Goal: Information Seeking & Learning: Check status

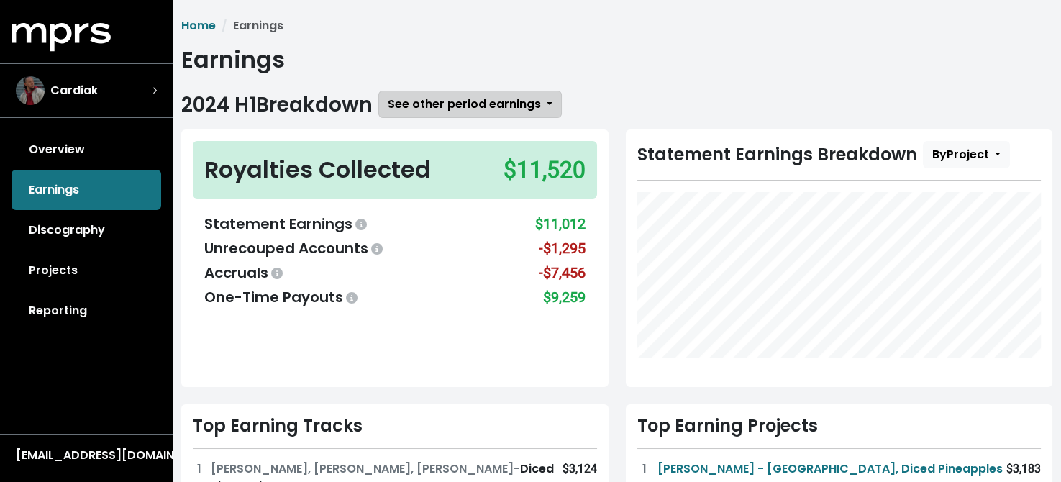
click at [472, 103] on span "See other period earnings" at bounding box center [464, 104] width 153 height 17
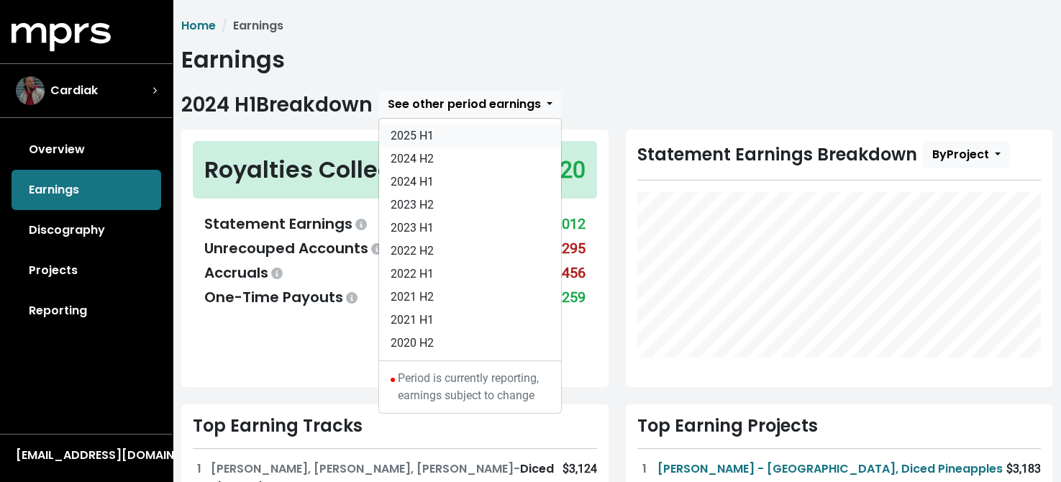
click at [418, 133] on link "2025 H1" at bounding box center [470, 135] width 182 height 23
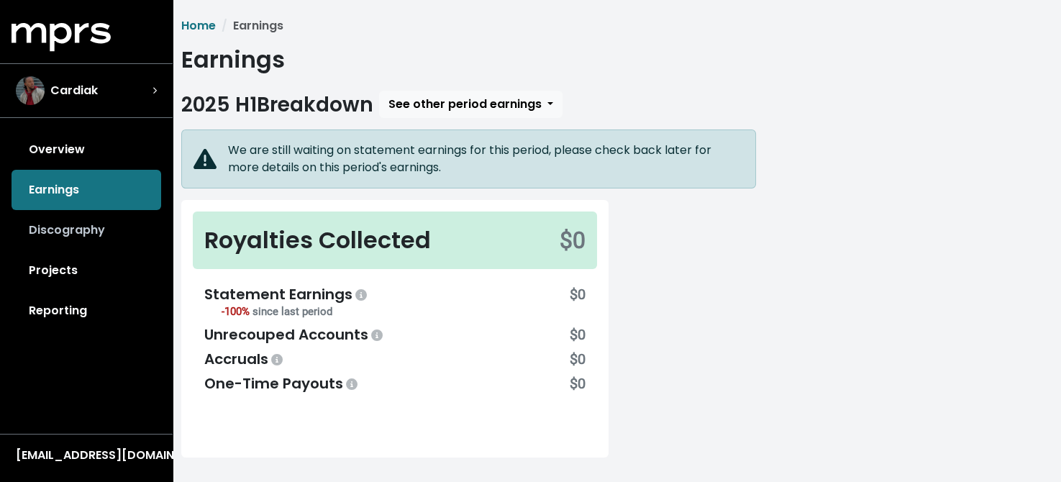
click at [65, 230] on link "Discography" at bounding box center [87, 230] width 150 height 40
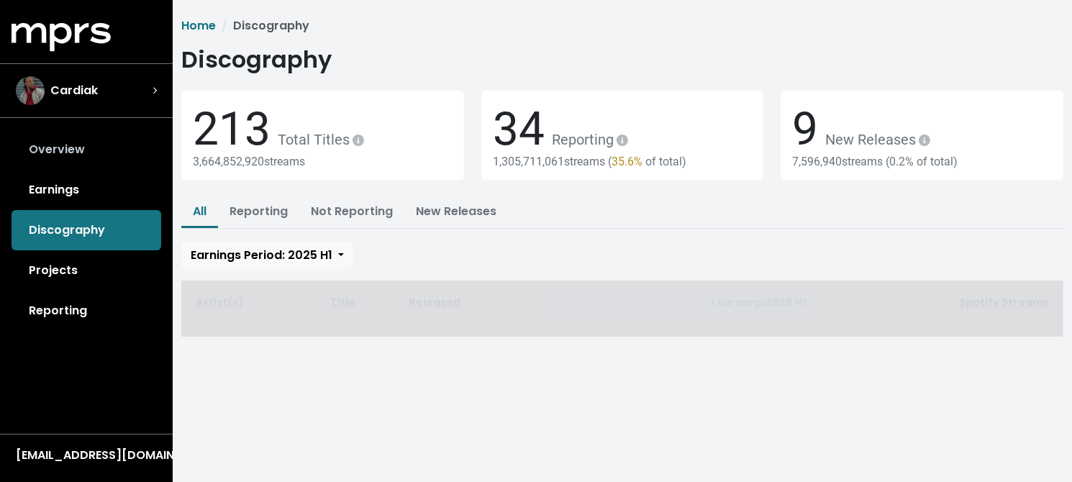
click at [65, 148] on link "Overview" at bounding box center [87, 149] width 150 height 40
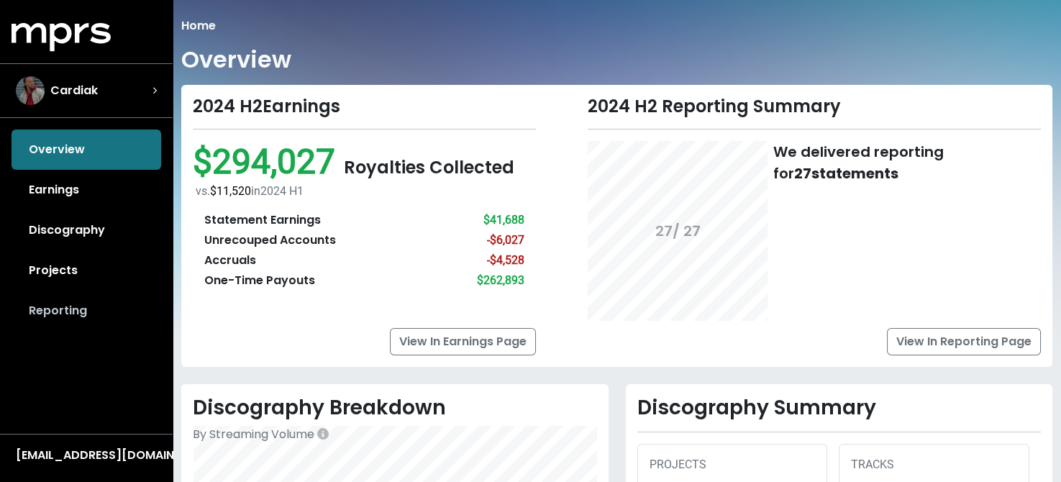
click at [59, 313] on link "Reporting" at bounding box center [87, 311] width 150 height 40
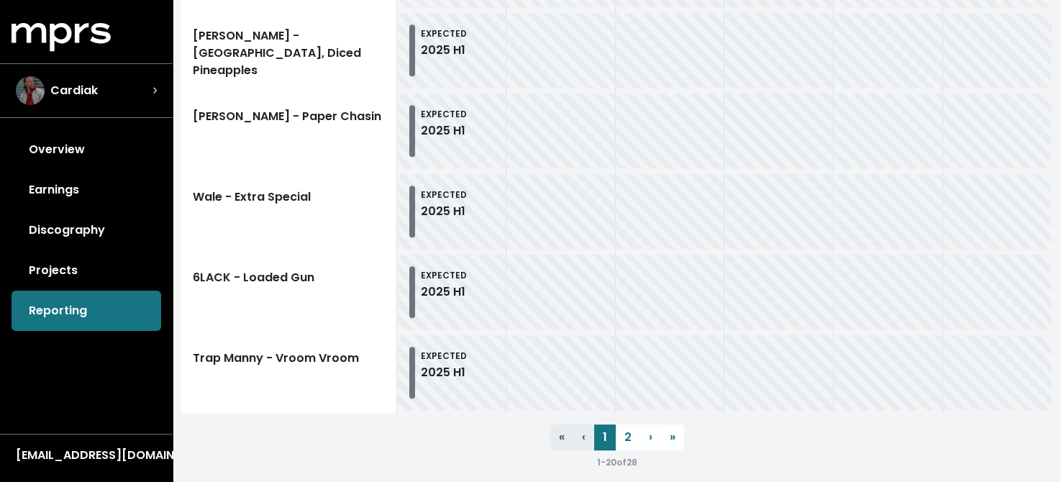
scroll to position [1768, 0]
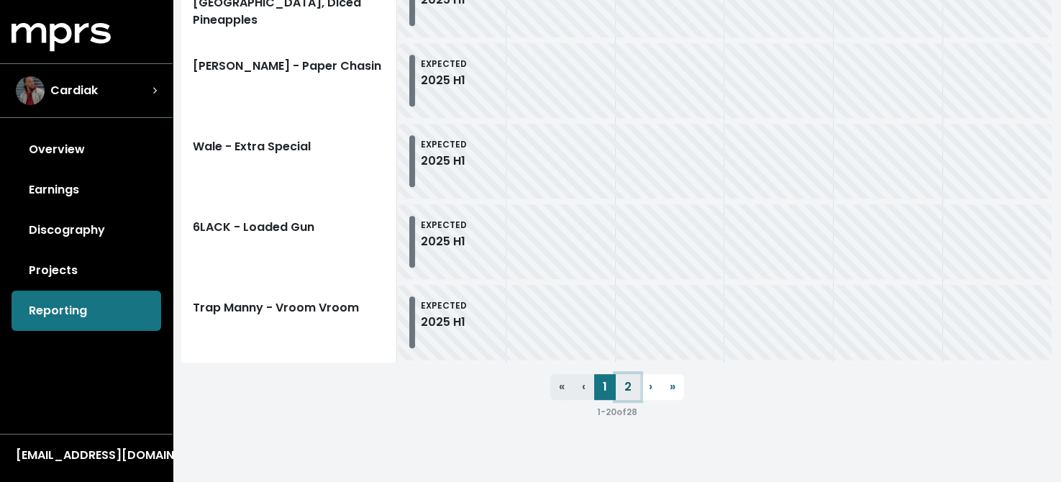
click at [626, 386] on link "2" at bounding box center [628, 387] width 24 height 26
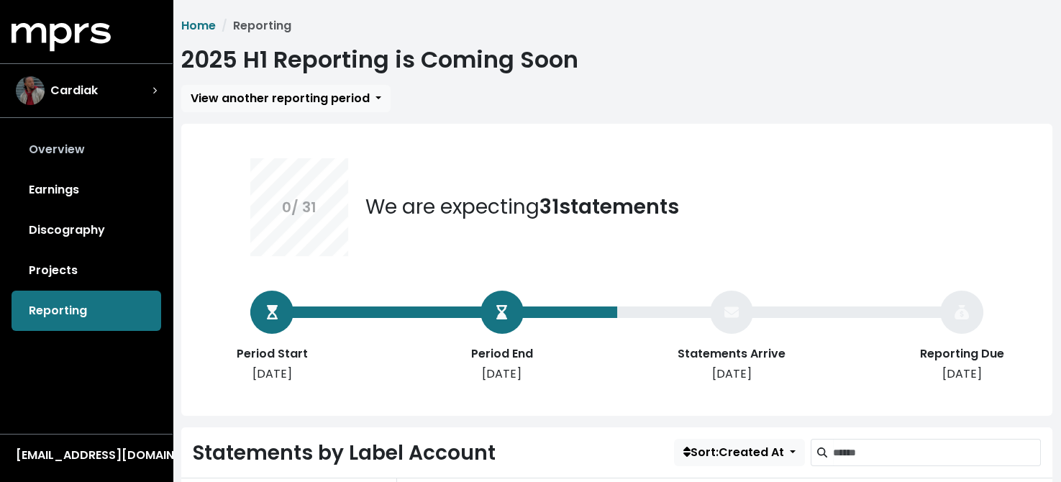
click at [59, 151] on link "Overview" at bounding box center [87, 149] width 150 height 40
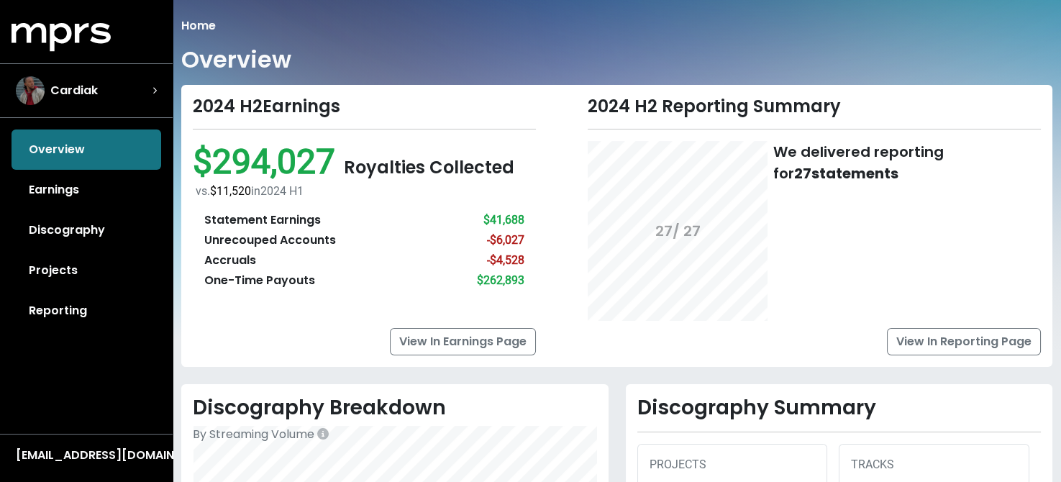
click at [44, 301] on link "Reporting" at bounding box center [87, 311] width 150 height 40
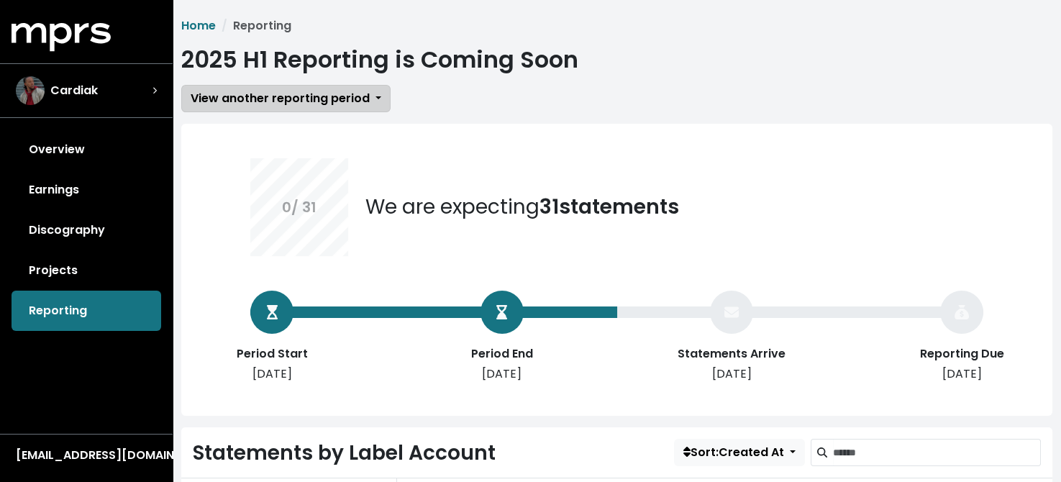
click at [258, 101] on span "View another reporting period" at bounding box center [280, 98] width 179 height 17
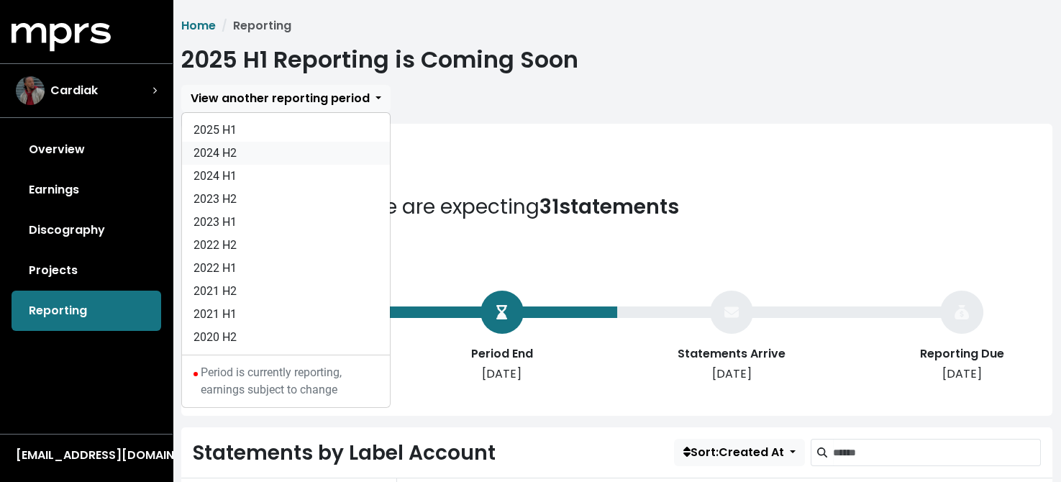
click at [211, 155] on link "2024 H2" at bounding box center [286, 153] width 208 height 23
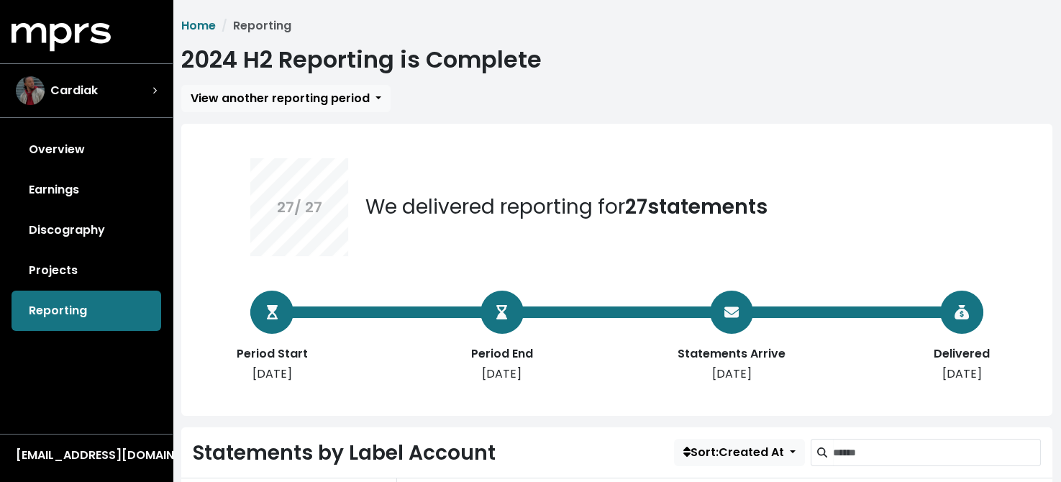
click at [973, 402] on div "27 / 27 We delivered reporting for 27 statements Period Start [DATE] Period End…" at bounding box center [616, 270] width 871 height 292
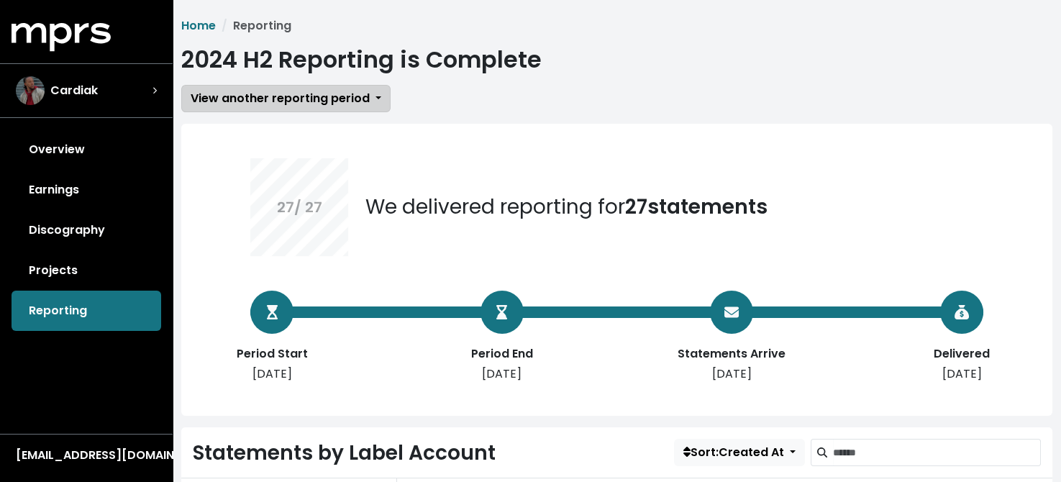
click at [336, 96] on span "View another reporting period" at bounding box center [280, 98] width 179 height 17
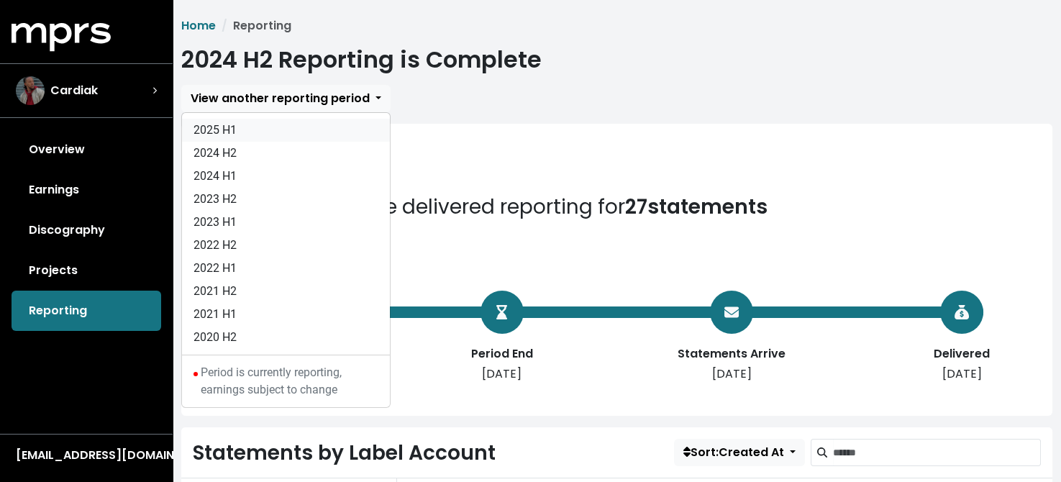
click at [214, 122] on link "2025 H1" at bounding box center [286, 130] width 208 height 23
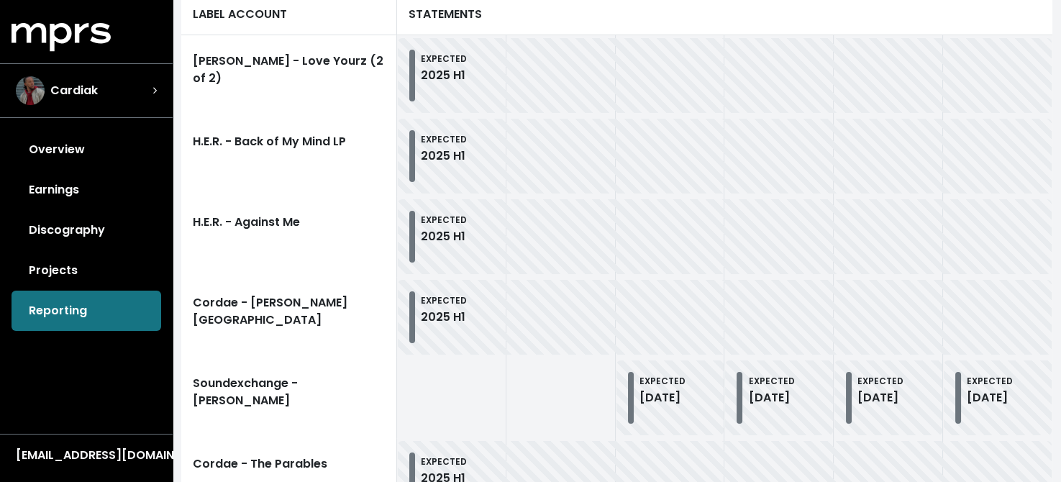
scroll to position [576, 0]
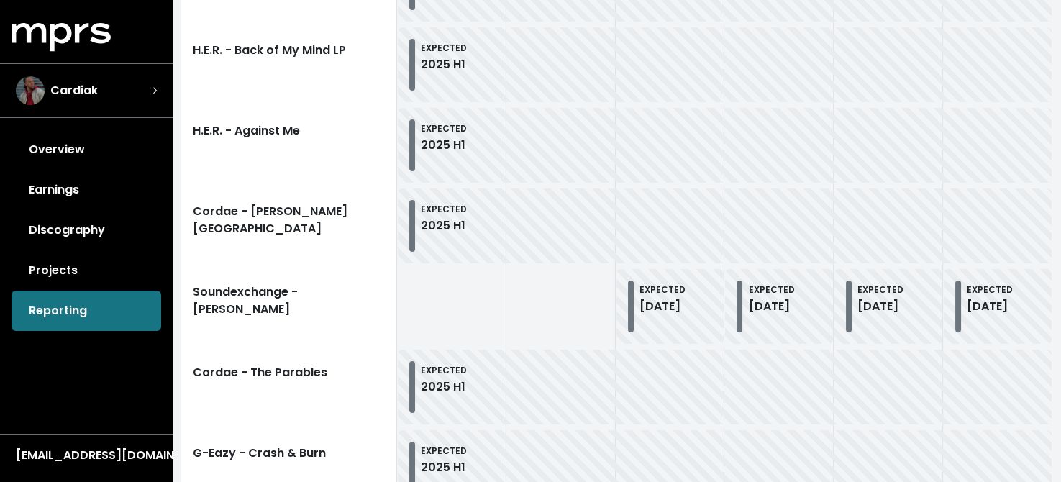
click at [38, 268] on link "Projects" at bounding box center [87, 270] width 150 height 40
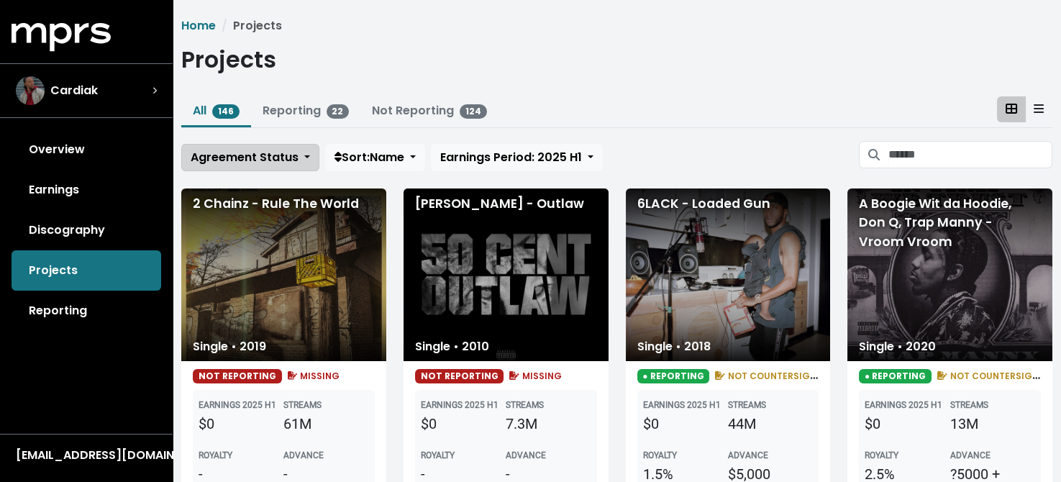
click at [280, 152] on span "Agreement Status" at bounding box center [245, 157] width 108 height 17
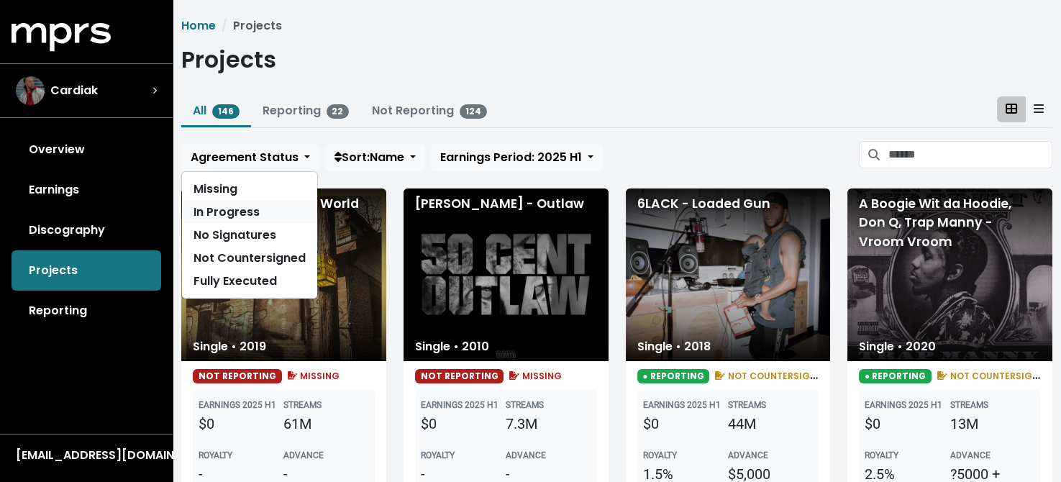
click at [242, 206] on link "In Progress" at bounding box center [249, 212] width 135 height 23
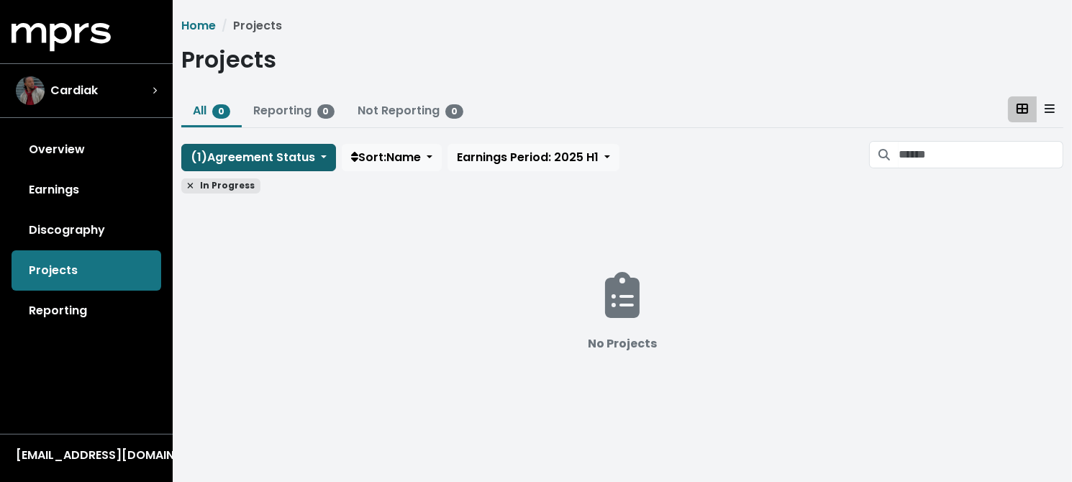
click at [320, 160] on button "( 1 ) Agreement Status" at bounding box center [258, 157] width 155 height 27
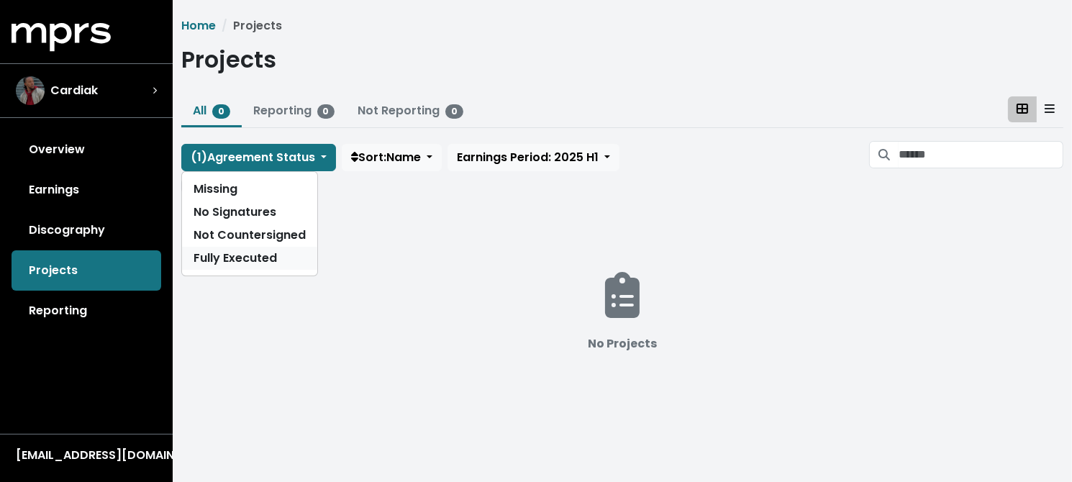
click at [230, 256] on link "Fully Executed" at bounding box center [249, 258] width 135 height 23
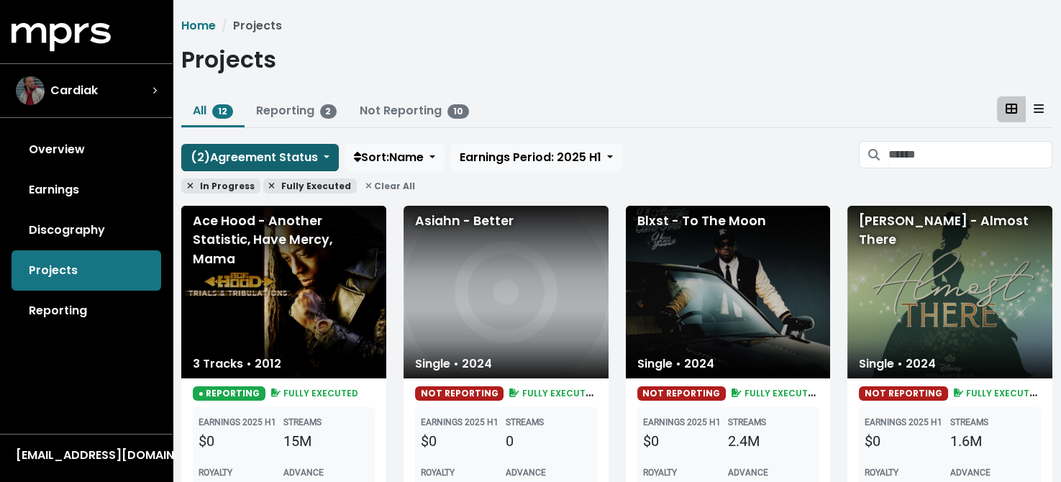
click at [272, 151] on span "( 2 ) Agreement Status" at bounding box center [254, 157] width 127 height 17
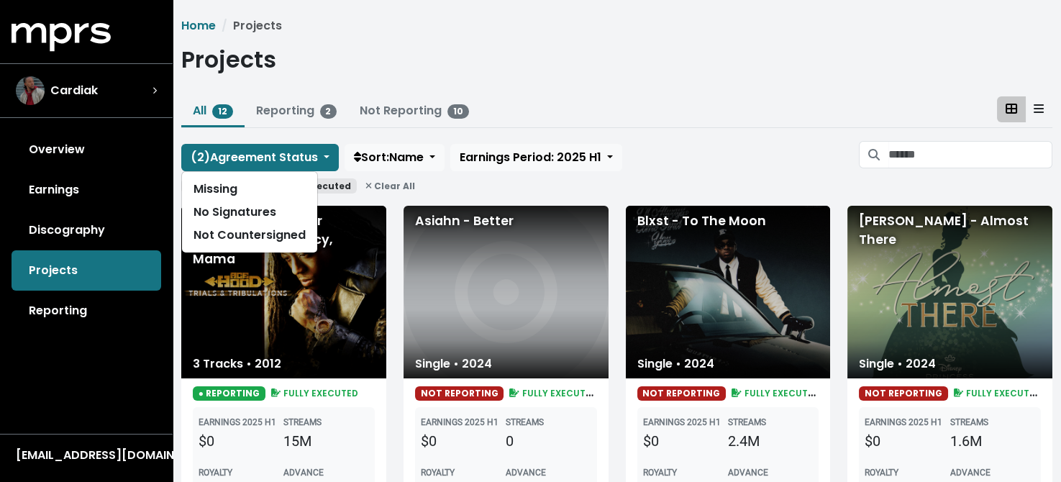
click at [648, 54] on div "Projects" at bounding box center [616, 62] width 871 height 33
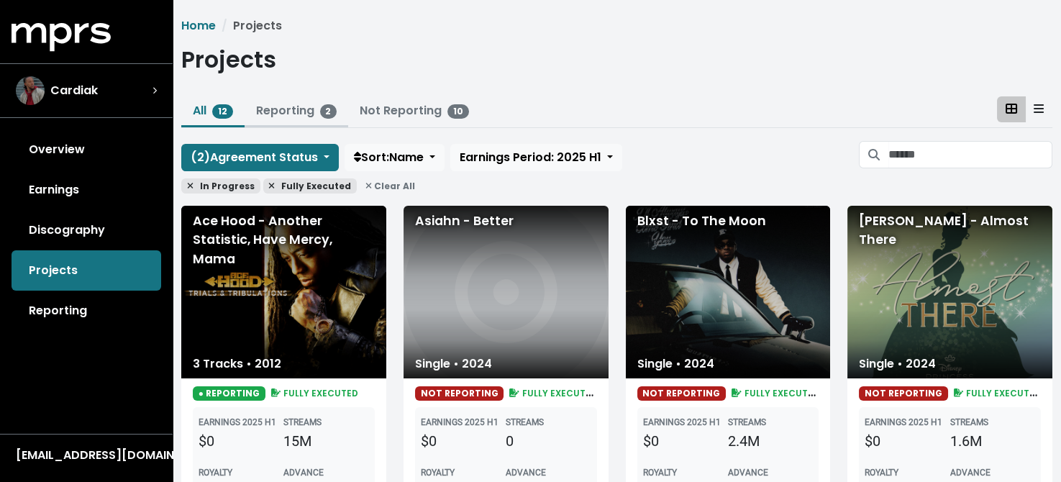
click at [283, 106] on link "Reporting 2" at bounding box center [296, 110] width 81 height 17
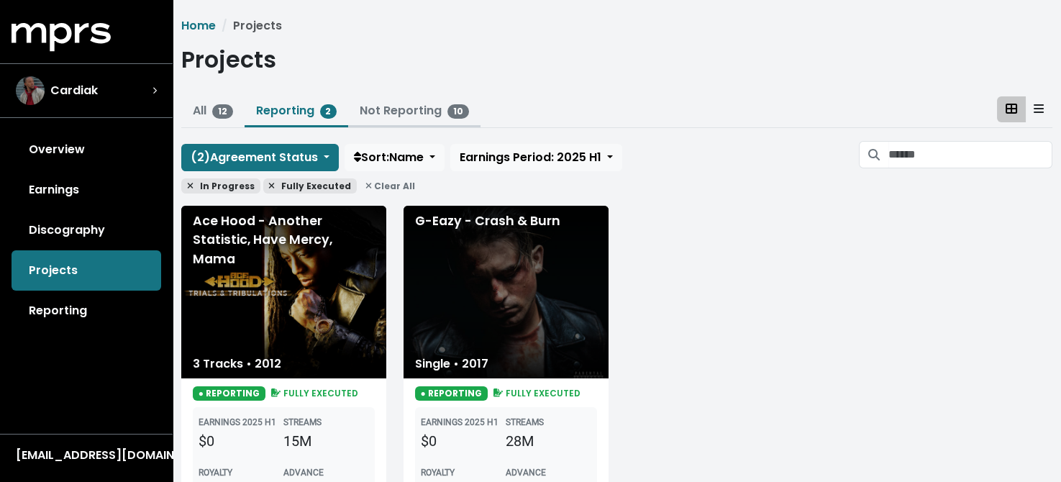
scroll to position [70, 0]
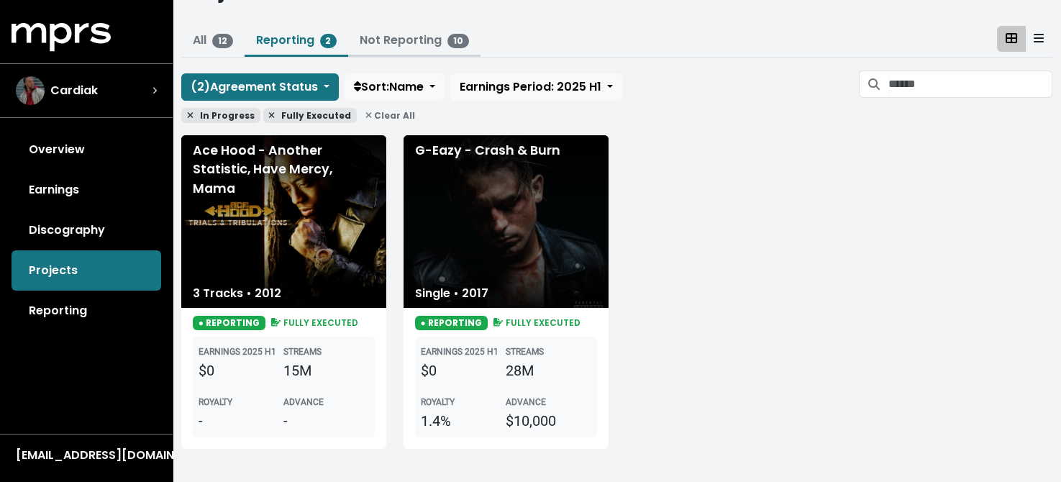
click at [422, 36] on link "Not Reporting 10" at bounding box center [414, 40] width 109 height 17
